Goal: Information Seeking & Learning: Learn about a topic

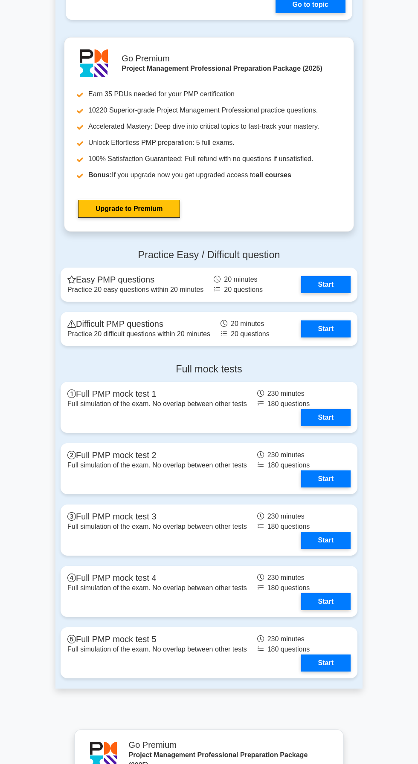
scroll to position [2356, 0]
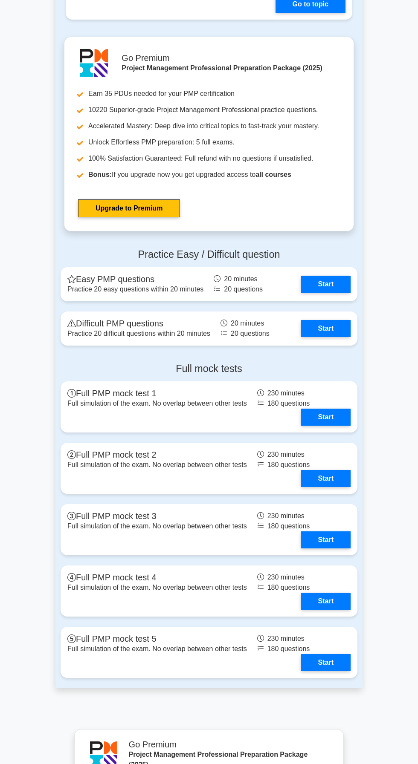
click at [334, 276] on link "Start" at bounding box center [325, 284] width 49 height 17
click at [344, 276] on link "Start" at bounding box center [325, 284] width 49 height 17
click at [338, 276] on link "Start" at bounding box center [325, 284] width 49 height 17
click at [333, 276] on link "Start" at bounding box center [325, 284] width 49 height 17
click at [327, 276] on link "Start" at bounding box center [325, 284] width 49 height 17
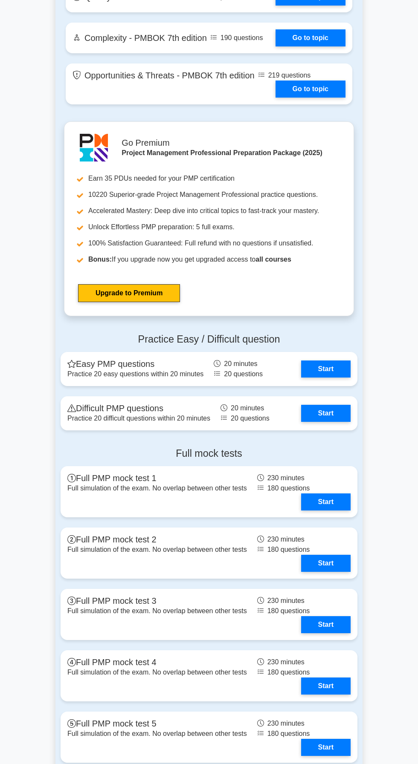
scroll to position [2275, 0]
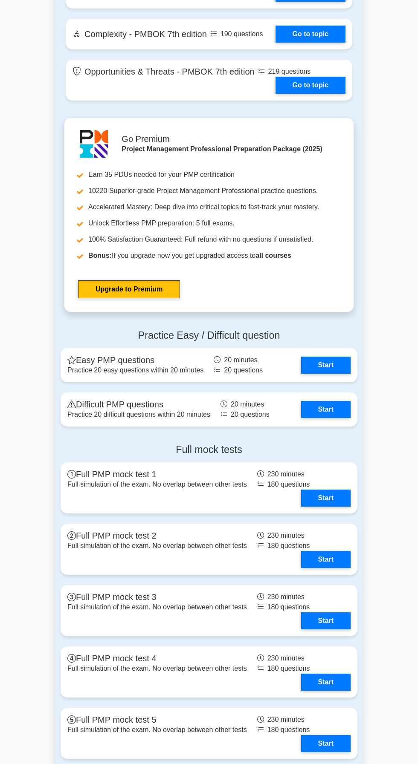
click at [336, 357] on link "Start" at bounding box center [325, 365] width 49 height 17
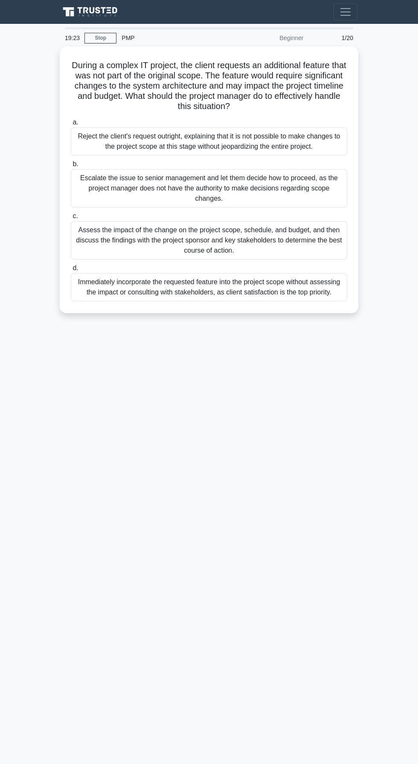
click at [277, 237] on div "Assess the impact of the change on the project scope, schedule, and budget, and…" at bounding box center [209, 240] width 276 height 38
click at [71, 219] on input "c. Assess the impact of the change on the project scope, schedule, and budget, …" at bounding box center [71, 217] width 0 height 6
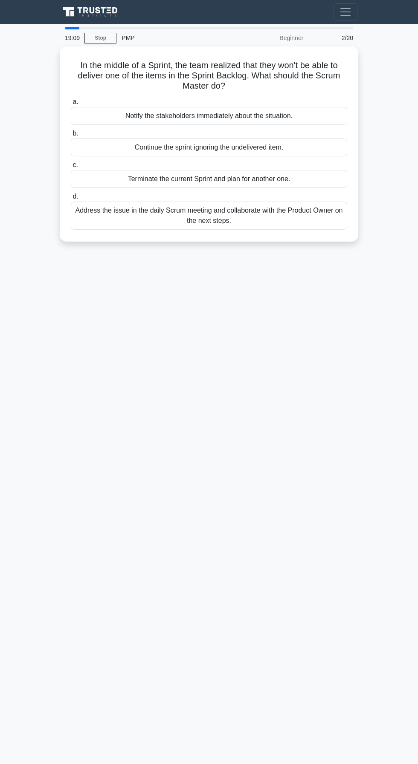
click at [270, 110] on div "Notify the stakeholders immediately about the situation." at bounding box center [209, 116] width 276 height 18
click at [71, 105] on input "a. Notify the stakeholders immediately about the situation." at bounding box center [71, 102] width 0 height 6
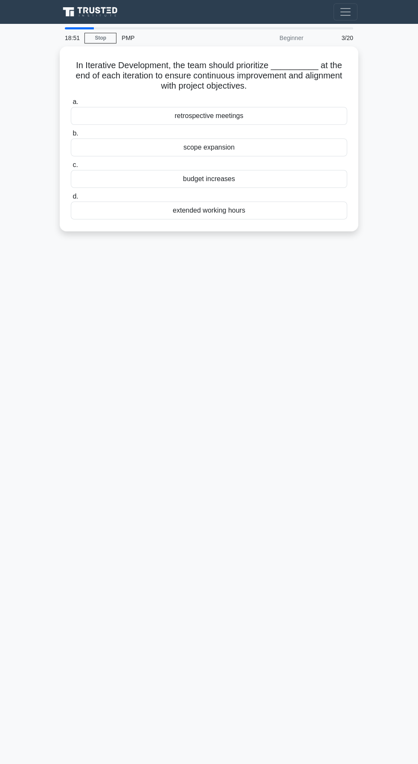
click at [288, 140] on div "scope expansion" at bounding box center [209, 148] width 276 height 18
click at [71, 136] on input "b. scope expansion" at bounding box center [71, 134] width 0 height 6
